Goal: Task Accomplishment & Management: Complete application form

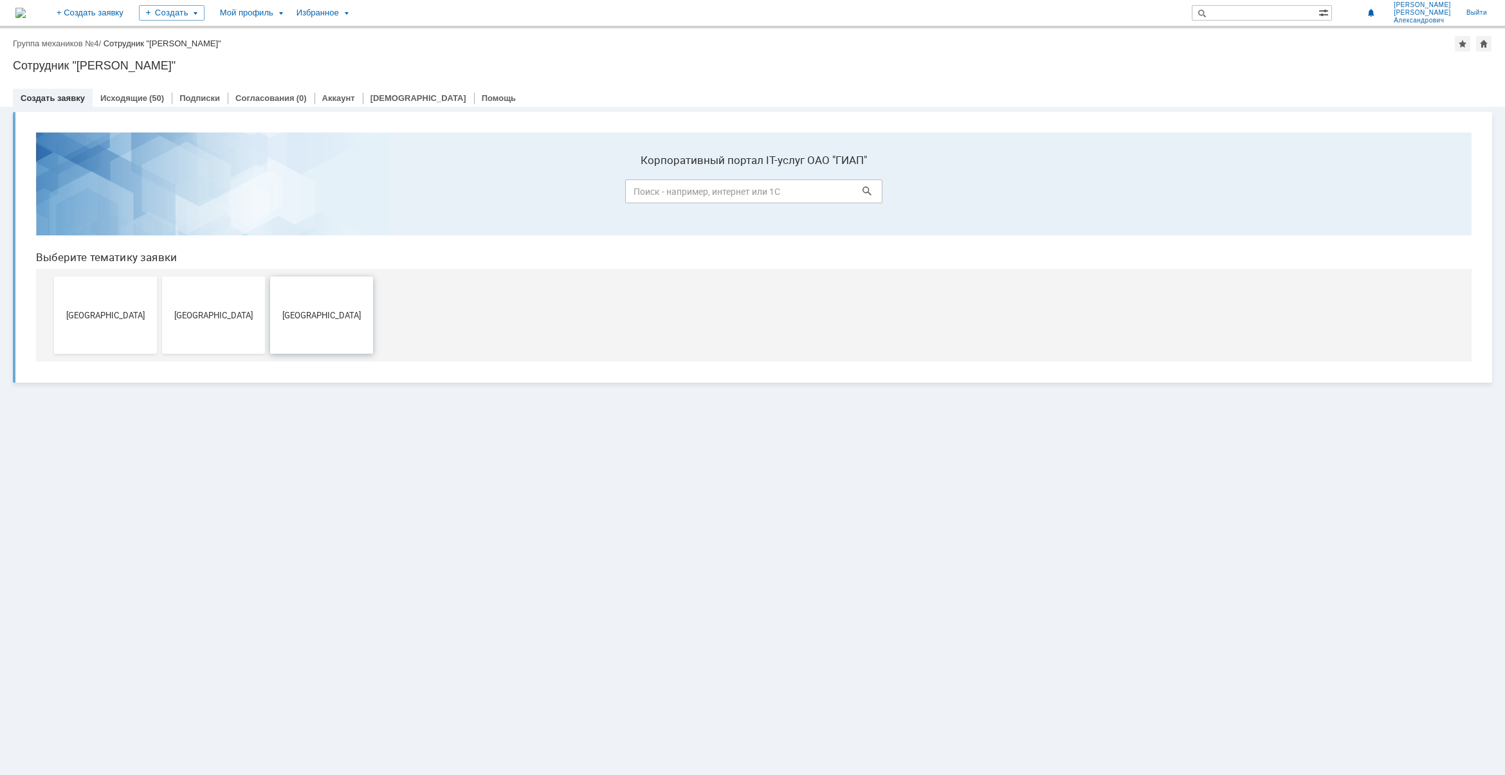
click at [325, 326] on button "[GEOGRAPHIC_DATA]" at bounding box center [321, 315] width 103 height 77
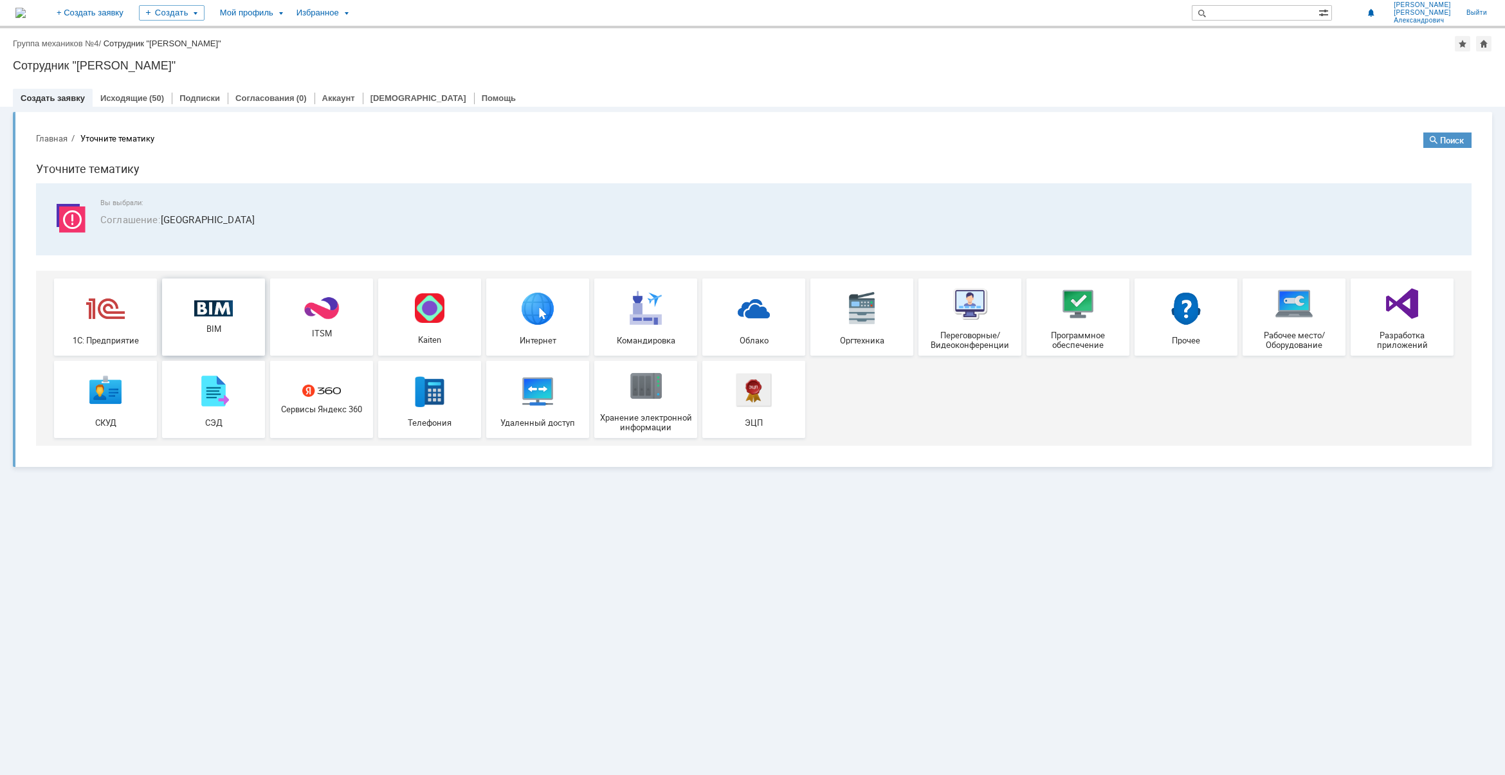
click at [223, 308] on img at bounding box center [213, 308] width 39 height 17
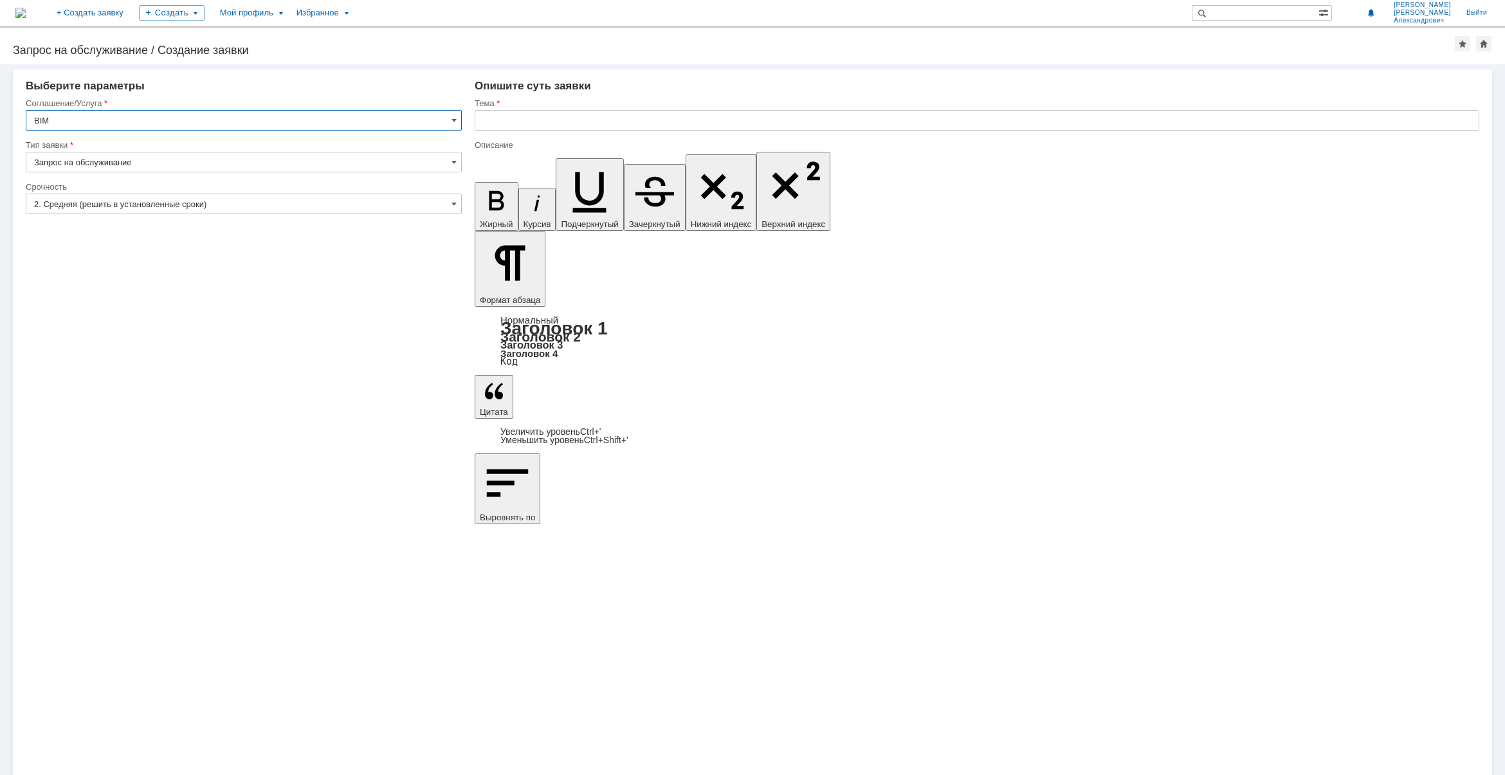
click at [517, 111] on input "text" at bounding box center [977, 120] width 1005 height 21
type input "УКЛ 33770 тройник S=16мм класс CC12S"
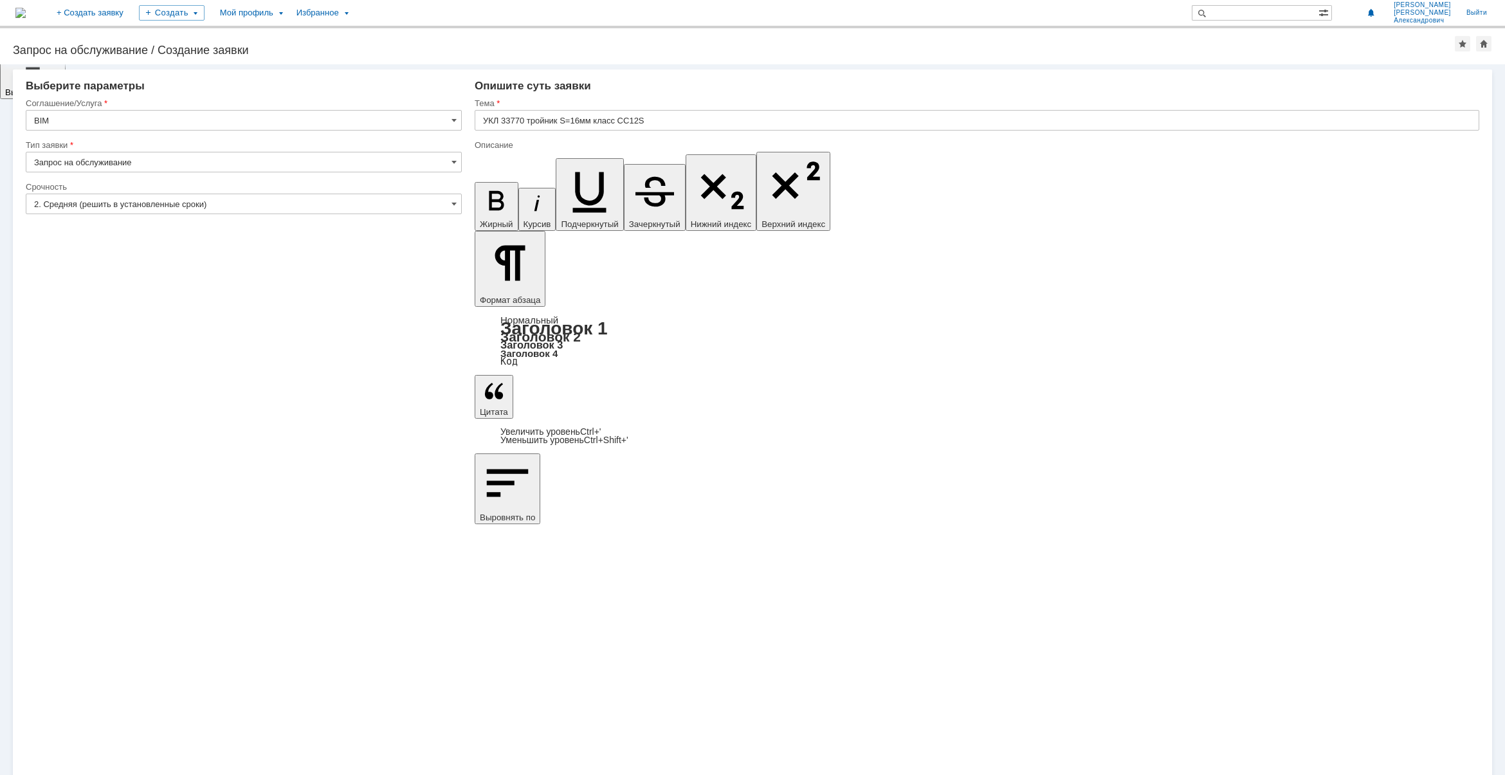
scroll to position [0, 0]
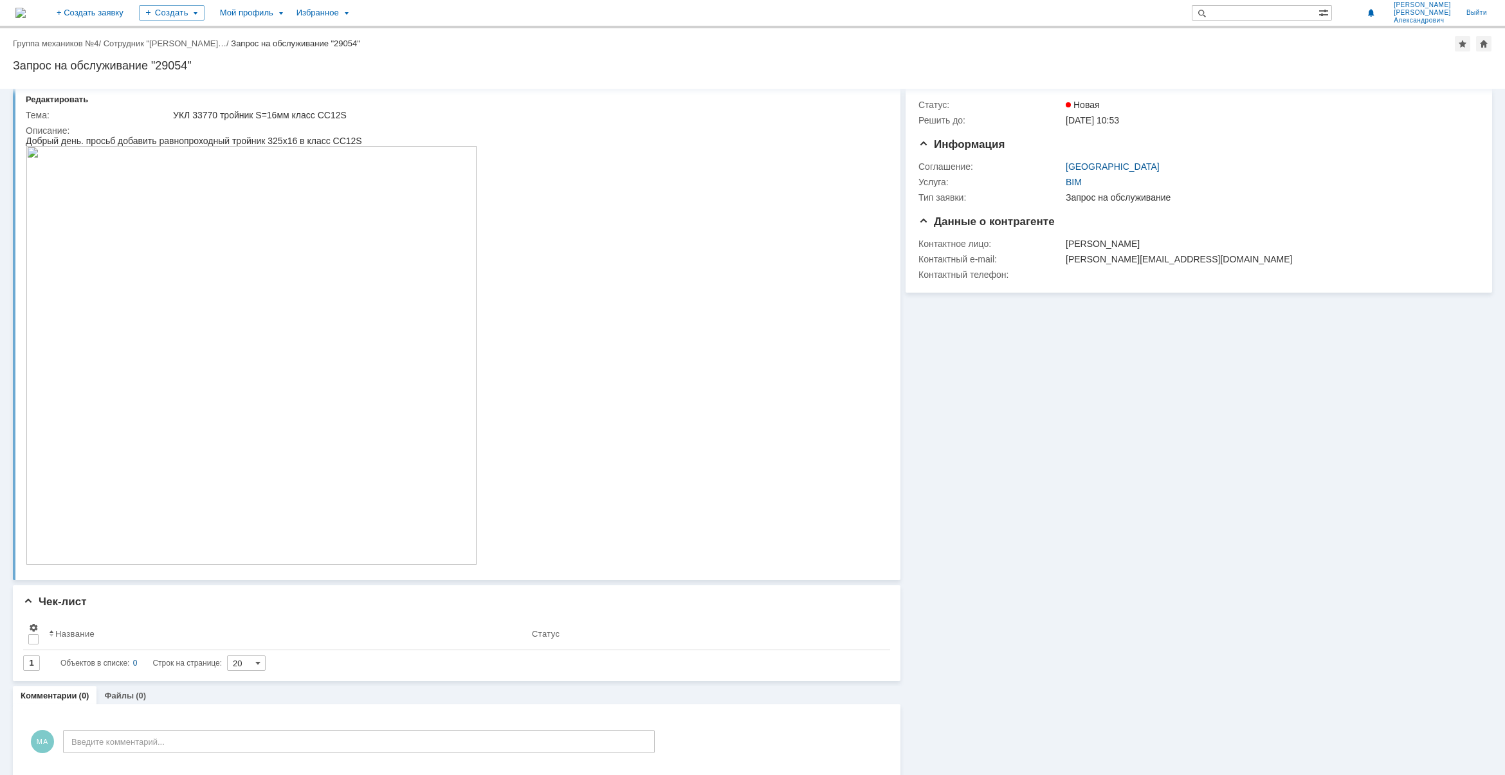
scroll to position [41, 0]
